Goal: Information Seeking & Learning: Learn about a topic

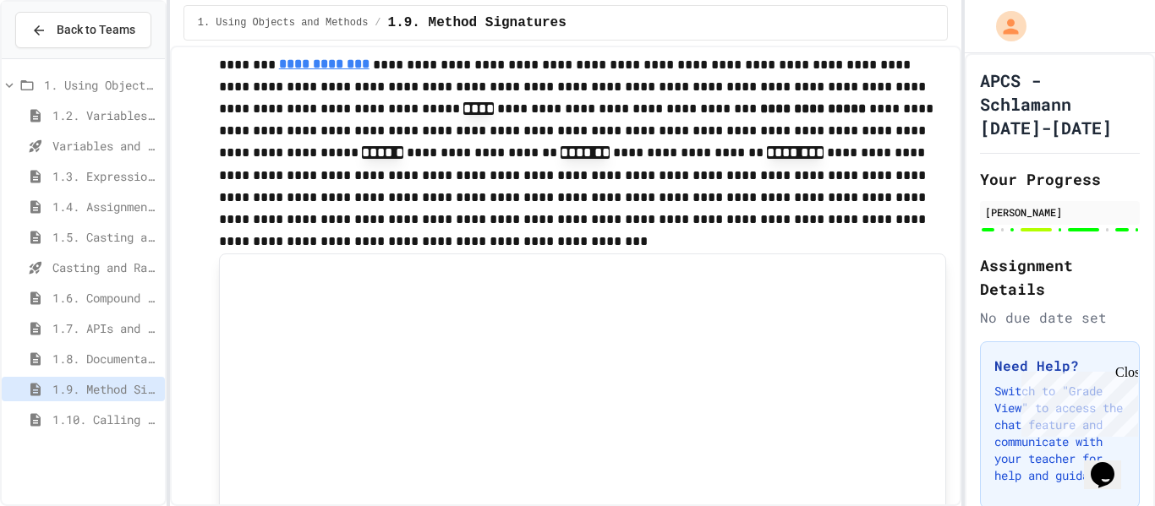
click at [110, 294] on span "1.6. Compound Assignment Operators" at bounding box center [105, 298] width 106 height 18
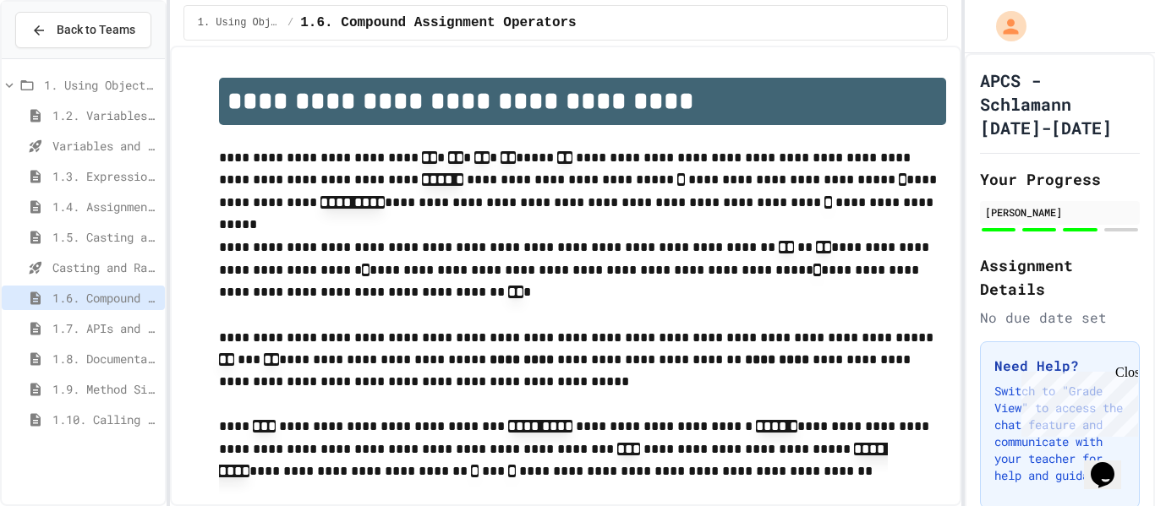
click at [90, 320] on span "1.7. APIs and Libraries" at bounding box center [105, 329] width 106 height 18
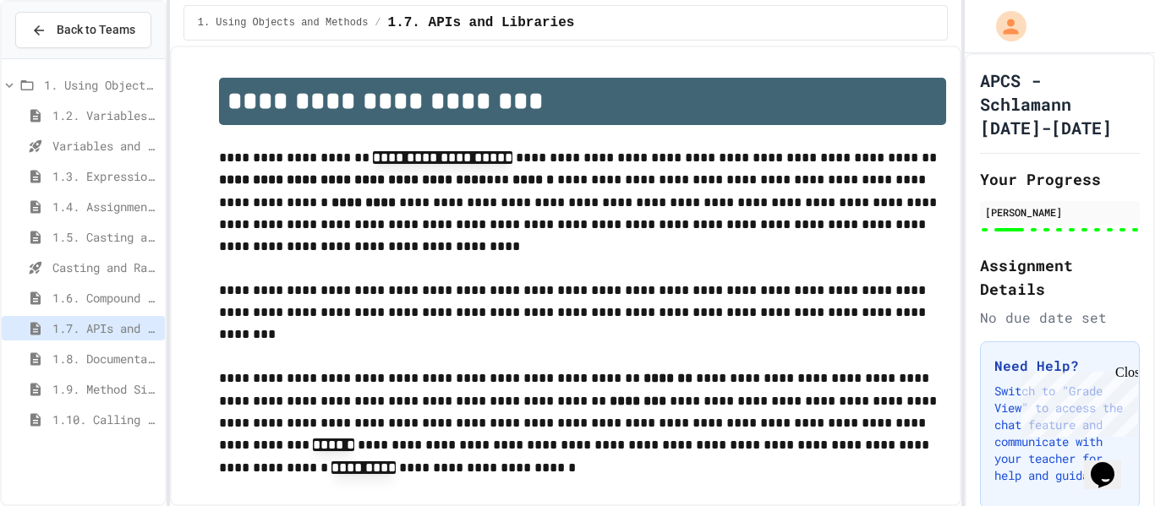
click at [114, 352] on span "1.8. Documentation with Comments and Preconditions" at bounding box center [105, 359] width 106 height 18
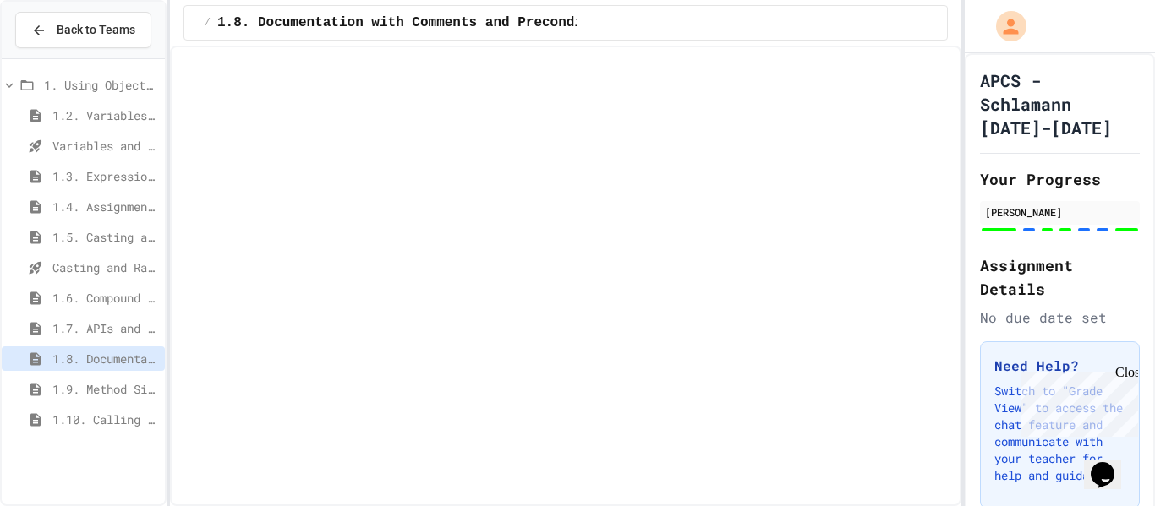
click at [99, 391] on span "1.9. Method Signatures" at bounding box center [105, 389] width 106 height 18
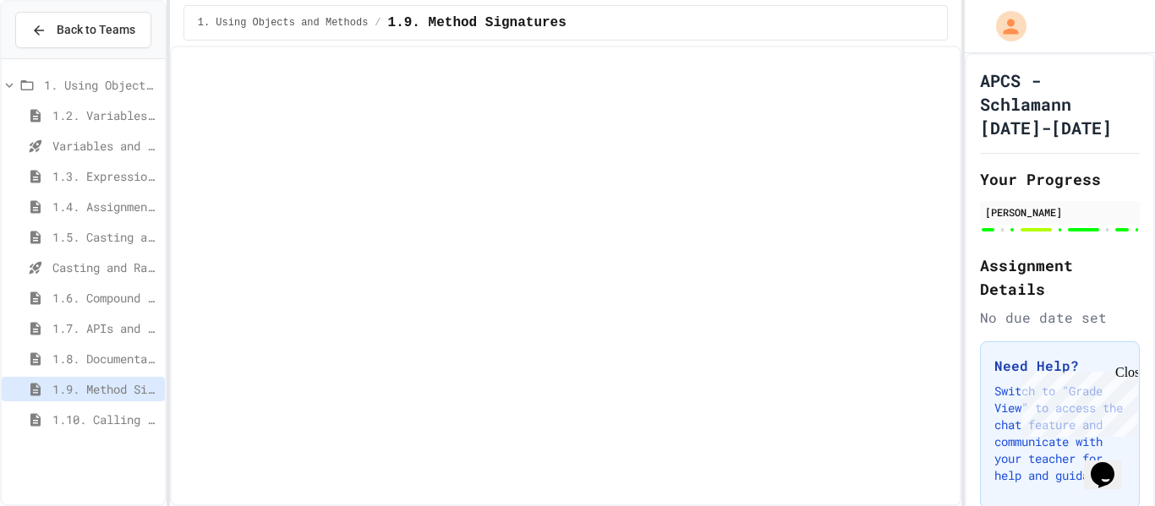
click at [99, 422] on span "1.10. Calling Class Methods" at bounding box center [105, 420] width 106 height 18
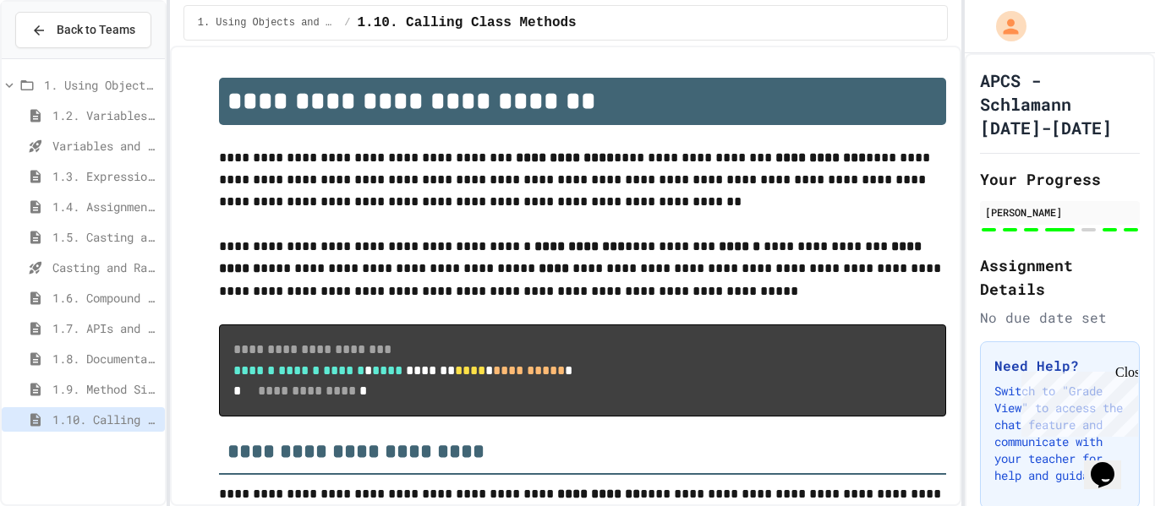
scroll to position [1324, 0]
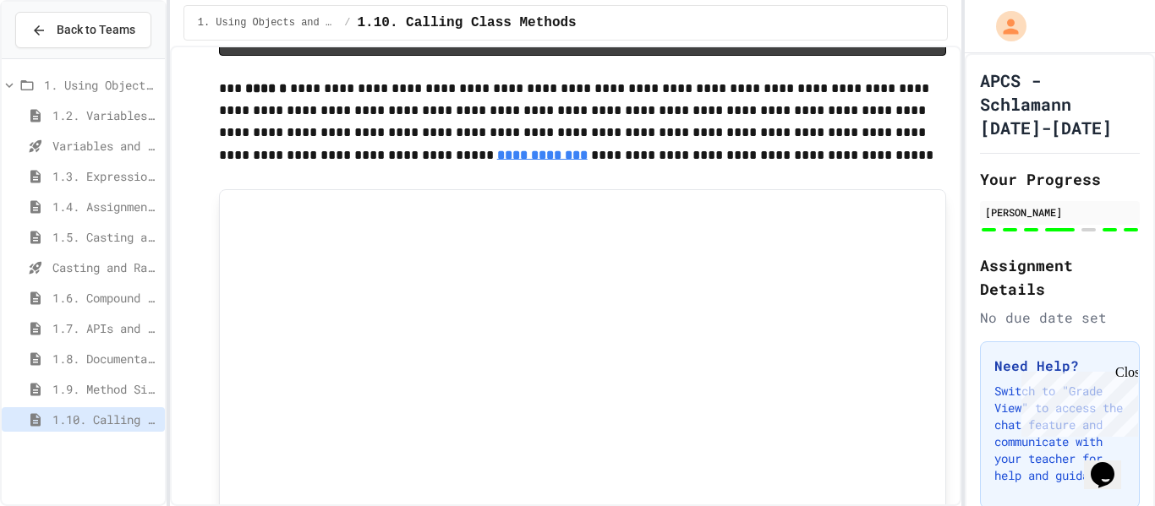
click at [376, 258] on div at bounding box center [582, 431] width 727 height 485
